Goal: Information Seeking & Learning: Learn about a topic

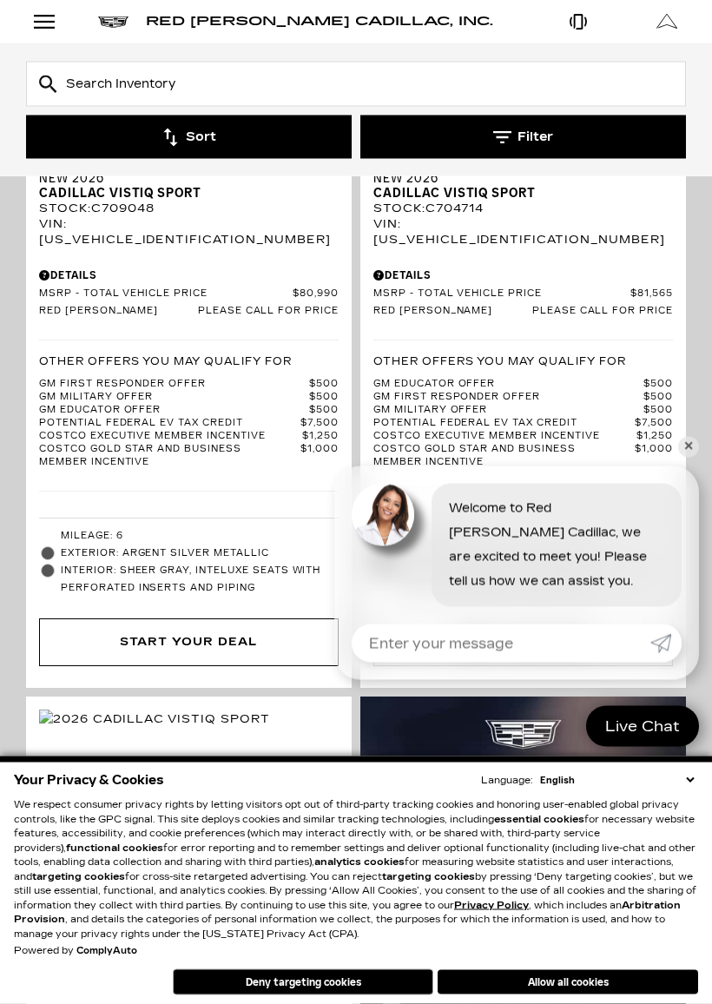
scroll to position [465, 0]
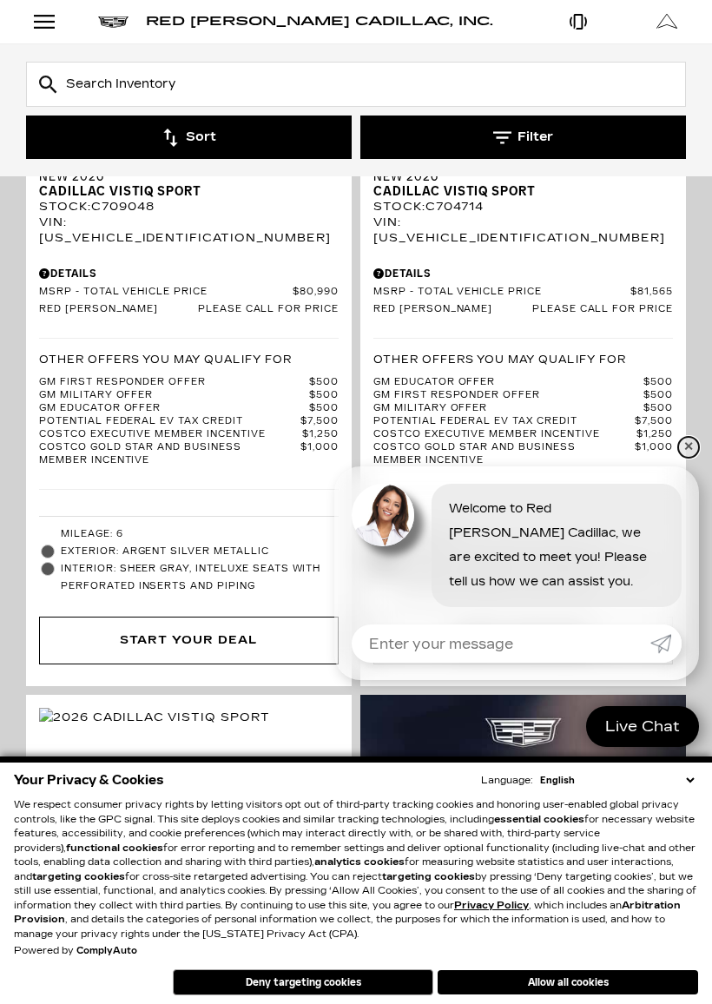
click at [685, 440] on link "✕" at bounding box center [688, 447] width 21 height 21
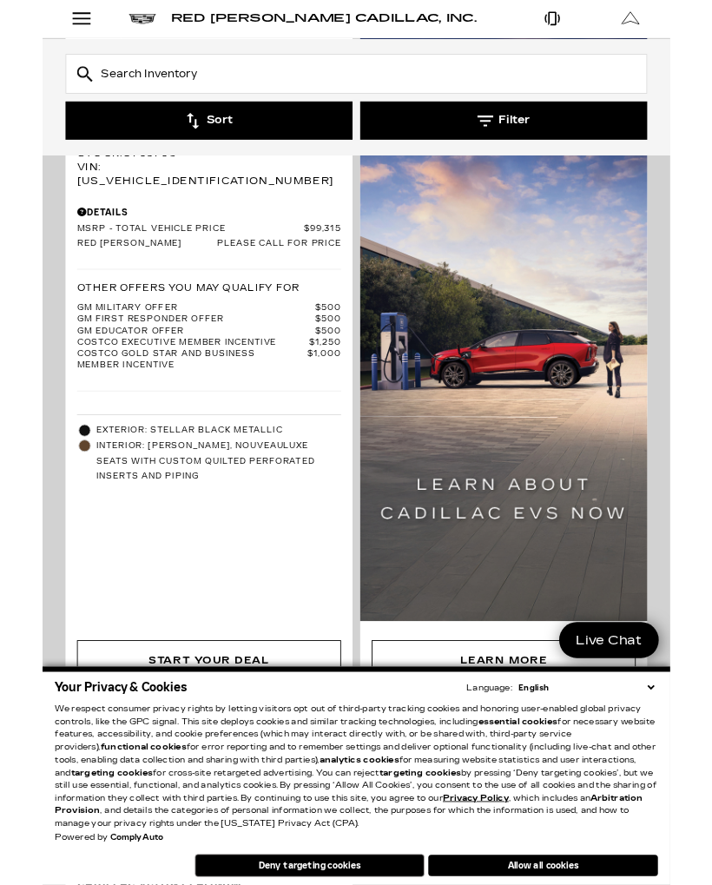
scroll to position [4335, 0]
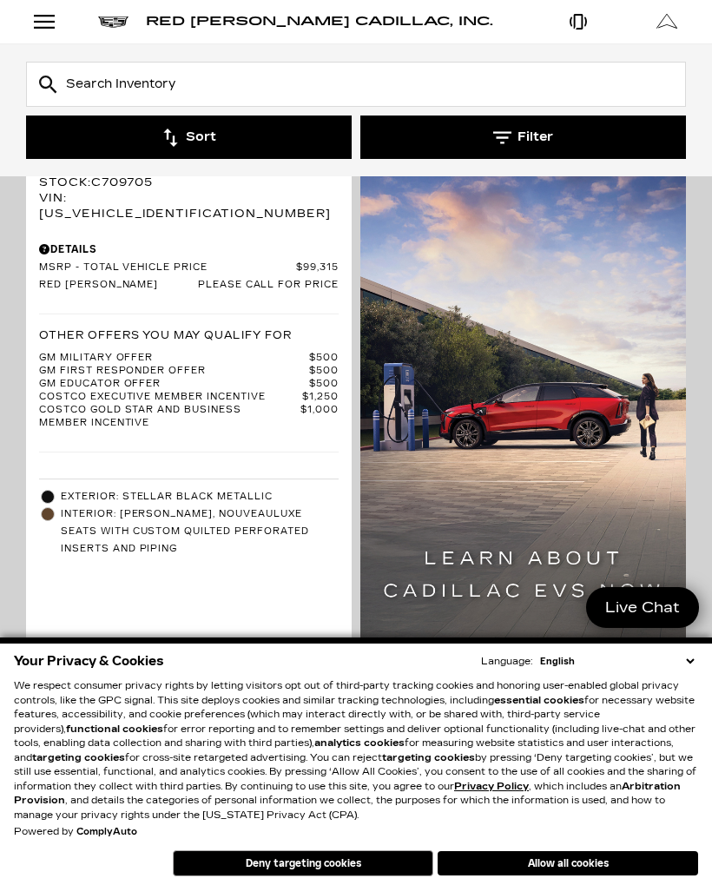
click at [62, 160] on span "New 2026" at bounding box center [182, 152] width 287 height 15
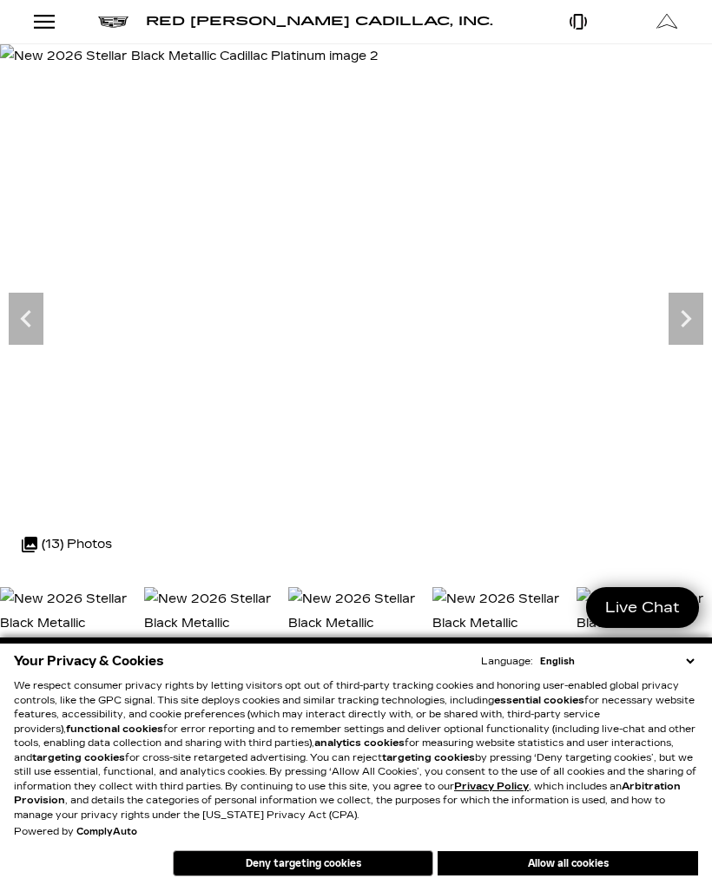
click at [683, 334] on icon "Next" at bounding box center [686, 318] width 35 height 35
click at [680, 331] on icon "Next" at bounding box center [686, 318] width 35 height 35
click at [672, 333] on icon "Next" at bounding box center [686, 318] width 35 height 35
click at [679, 323] on icon "Next" at bounding box center [686, 318] width 35 height 35
click at [684, 322] on icon "Next" at bounding box center [686, 318] width 10 height 17
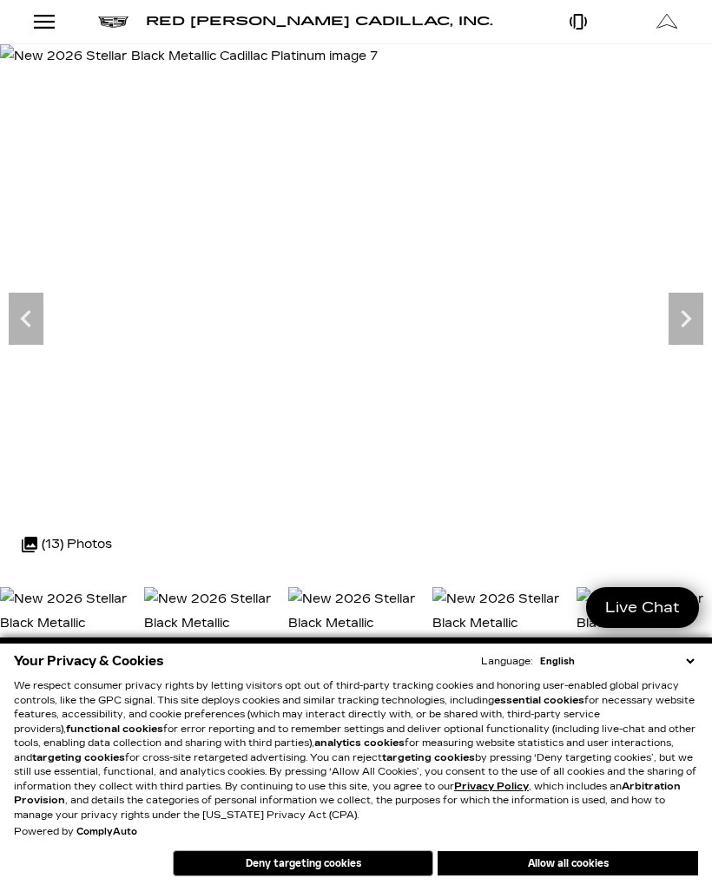
click at [687, 318] on icon "Next" at bounding box center [686, 318] width 35 height 35
click at [693, 317] on icon "Next" at bounding box center [686, 318] width 35 height 35
click at [693, 316] on icon "Next" at bounding box center [686, 318] width 35 height 35
click at [696, 311] on icon "Next" at bounding box center [686, 318] width 35 height 35
click at [695, 314] on icon "Next" at bounding box center [686, 318] width 35 height 35
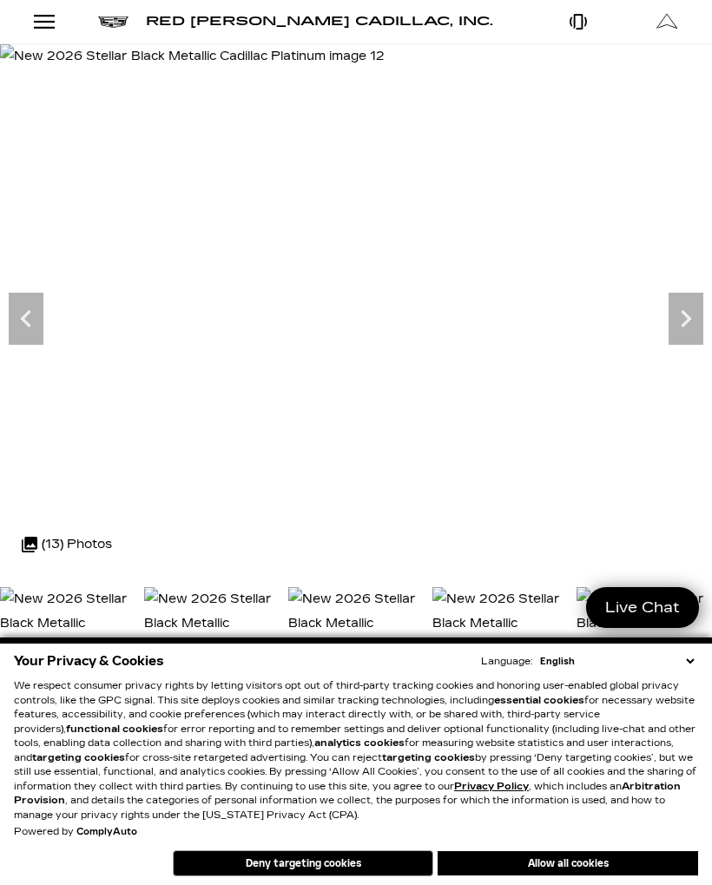
click at [699, 311] on icon "Next" at bounding box center [686, 318] width 35 height 35
click at [385, 69] on img at bounding box center [192, 56] width 385 height 24
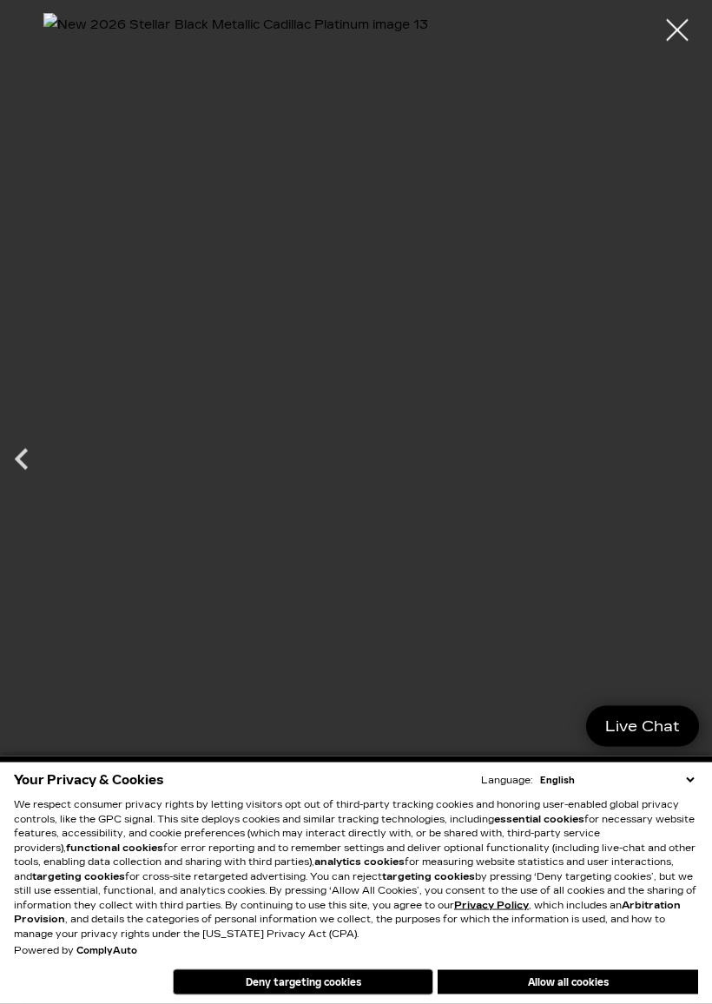
scroll to position [129, 0]
click at [660, 40] on div at bounding box center [677, 30] width 43 height 43
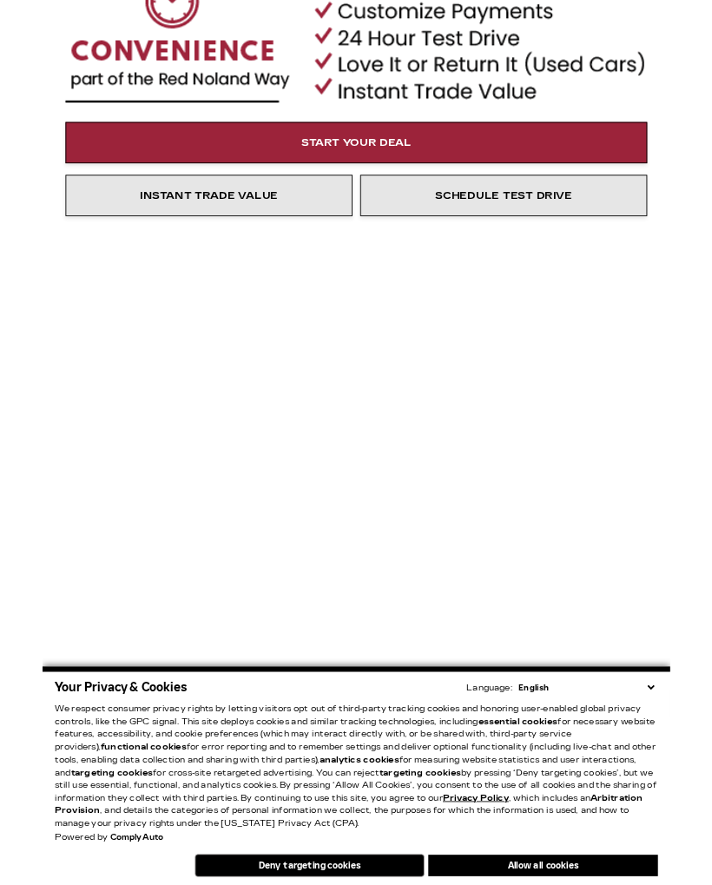
scroll to position [1277, 0]
